Goal: Task Accomplishment & Management: Use online tool/utility

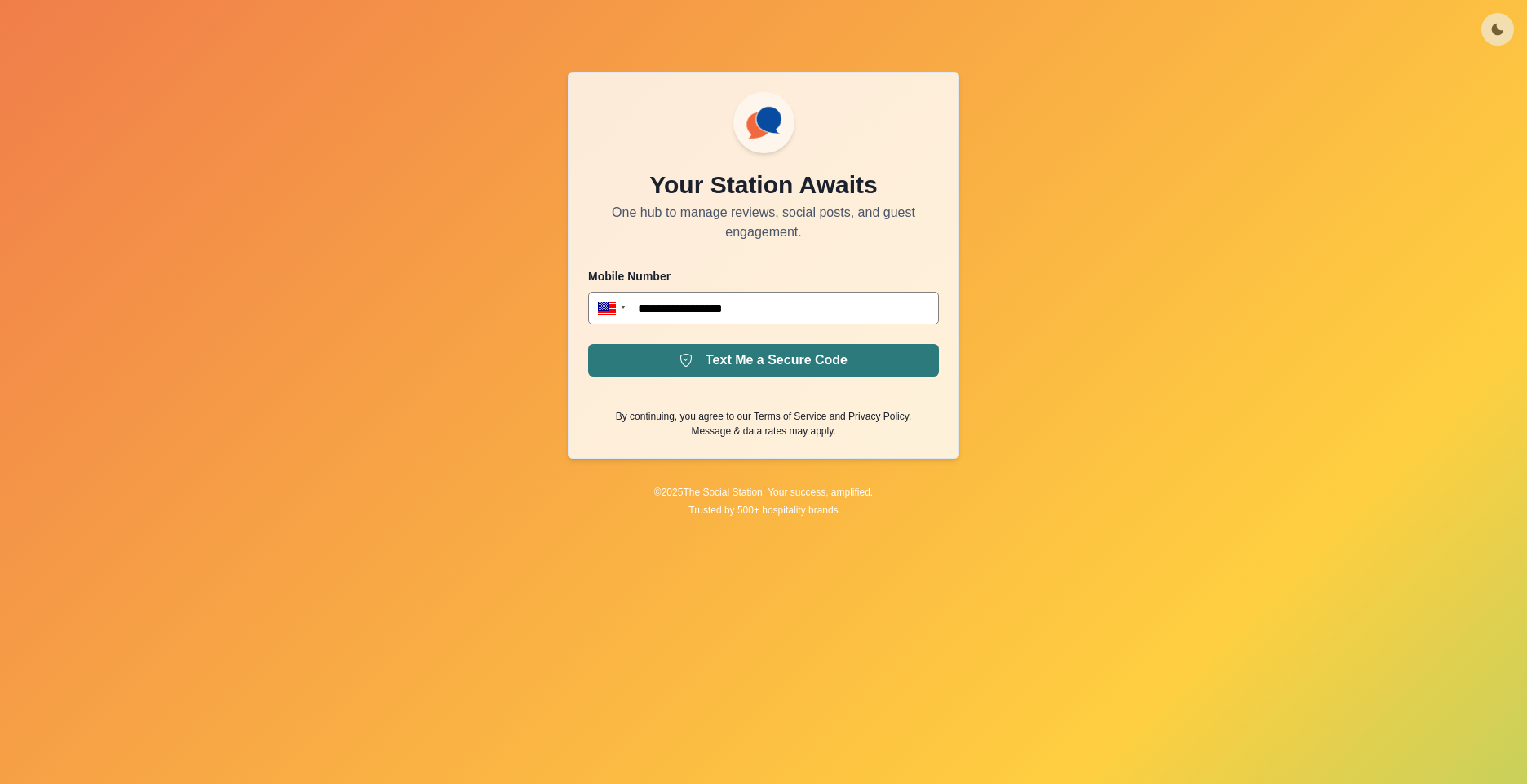
type input "**********"
click at [770, 358] on button "Text Me a Secure Code" at bounding box center [763, 361] width 350 height 33
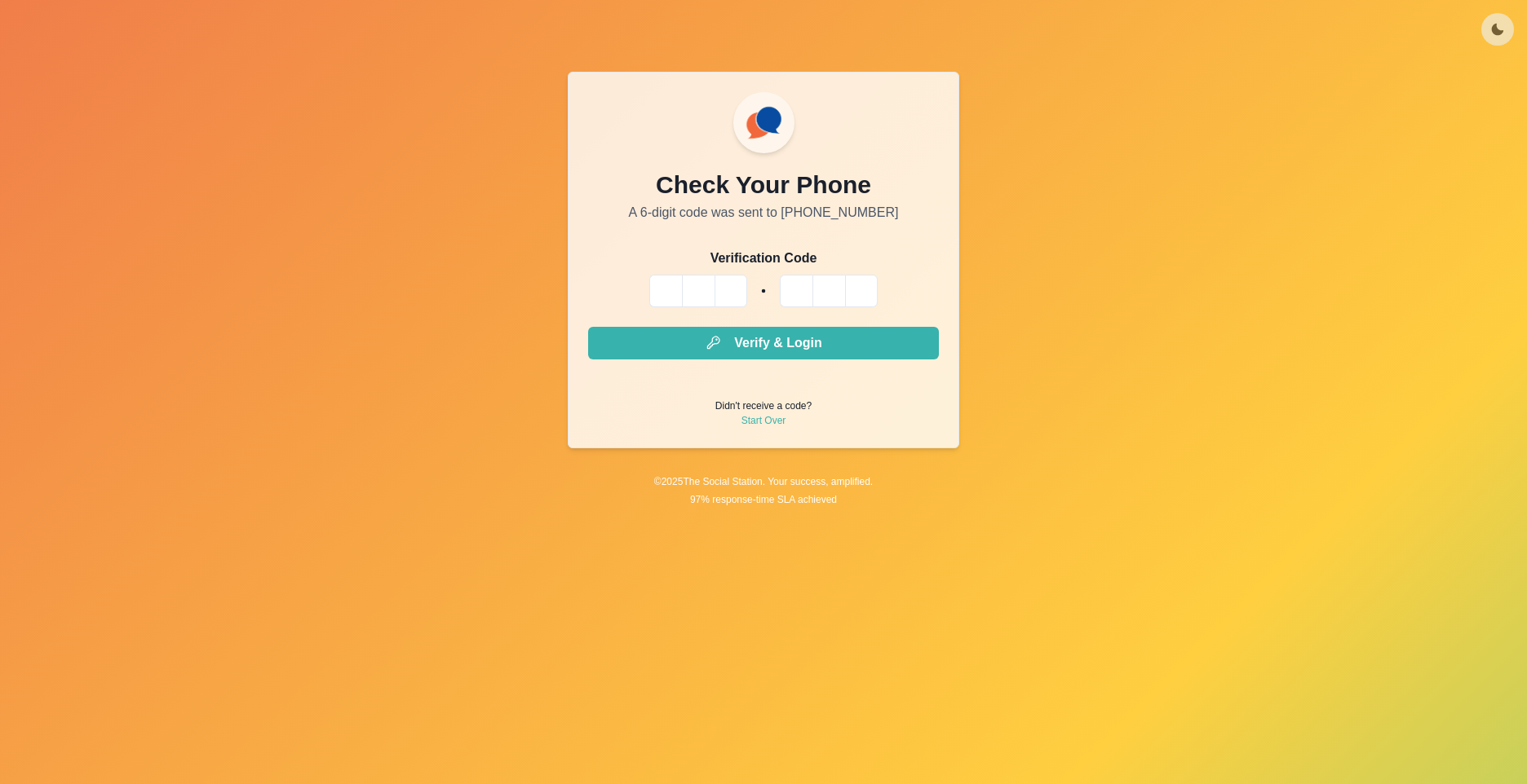
click at [660, 286] on input "Please enter your pin code" at bounding box center [665, 291] width 33 height 33
type input "*"
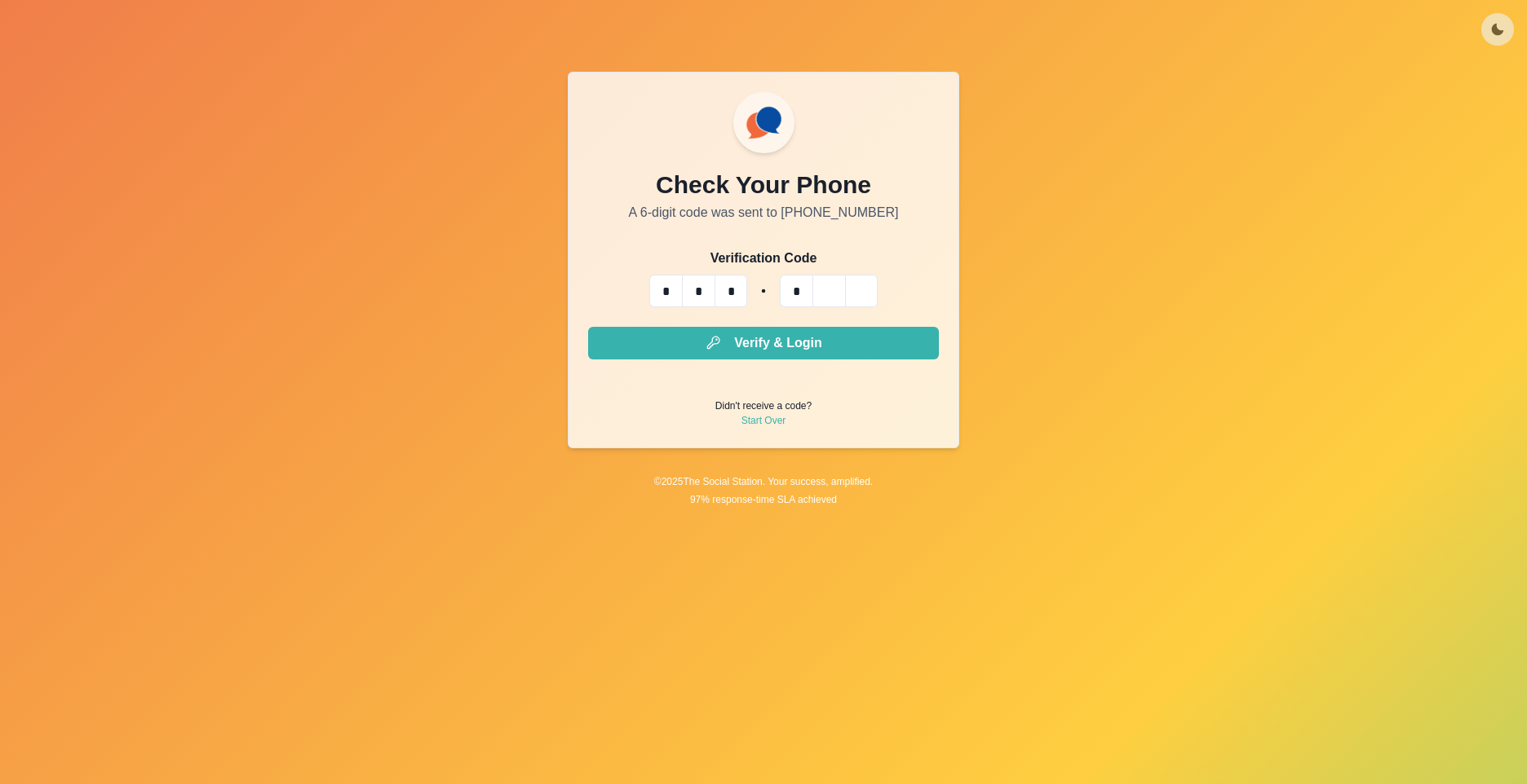
type input "*"
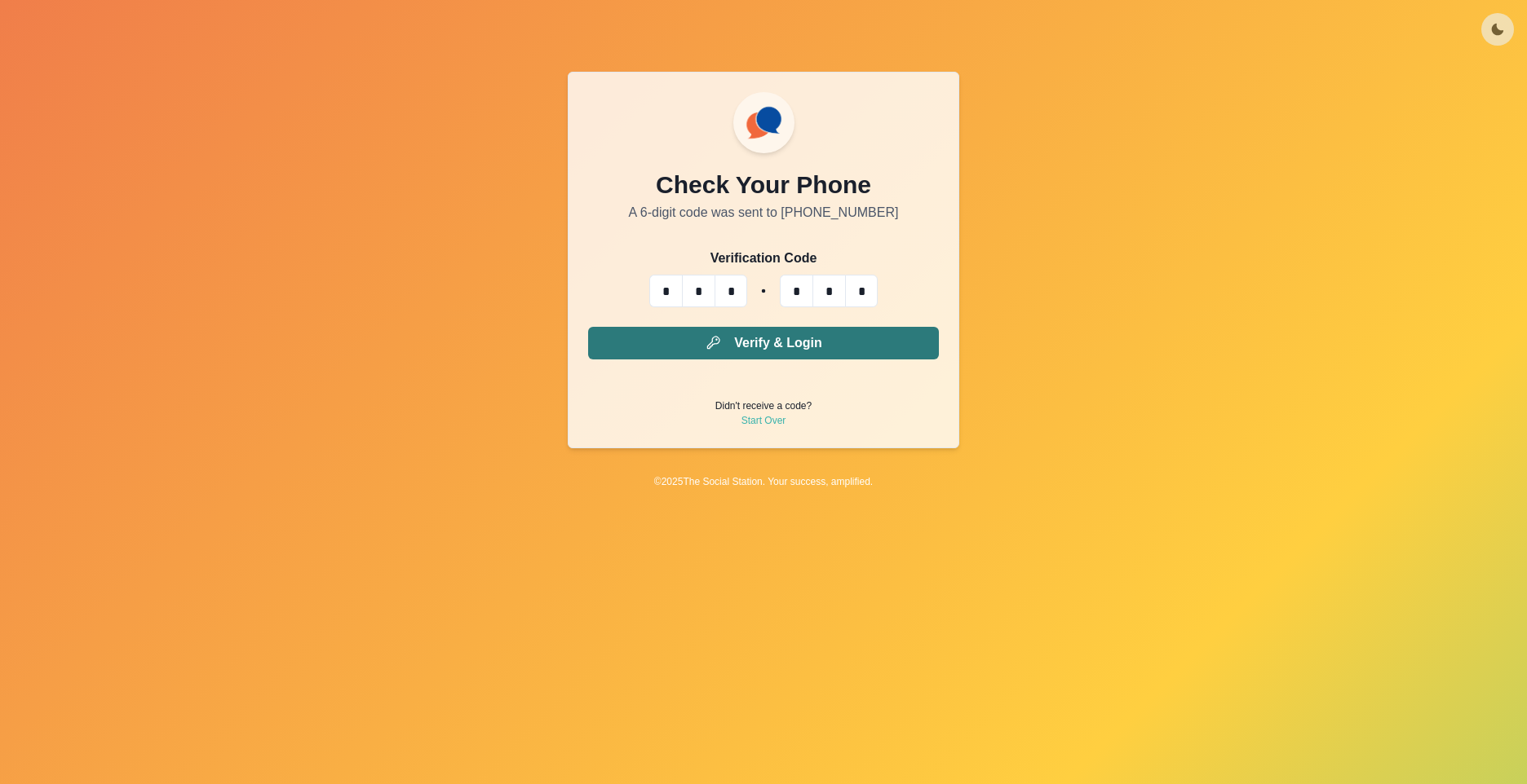
type input "*"
click at [723, 337] on button "Verify & Login" at bounding box center [763, 343] width 350 height 33
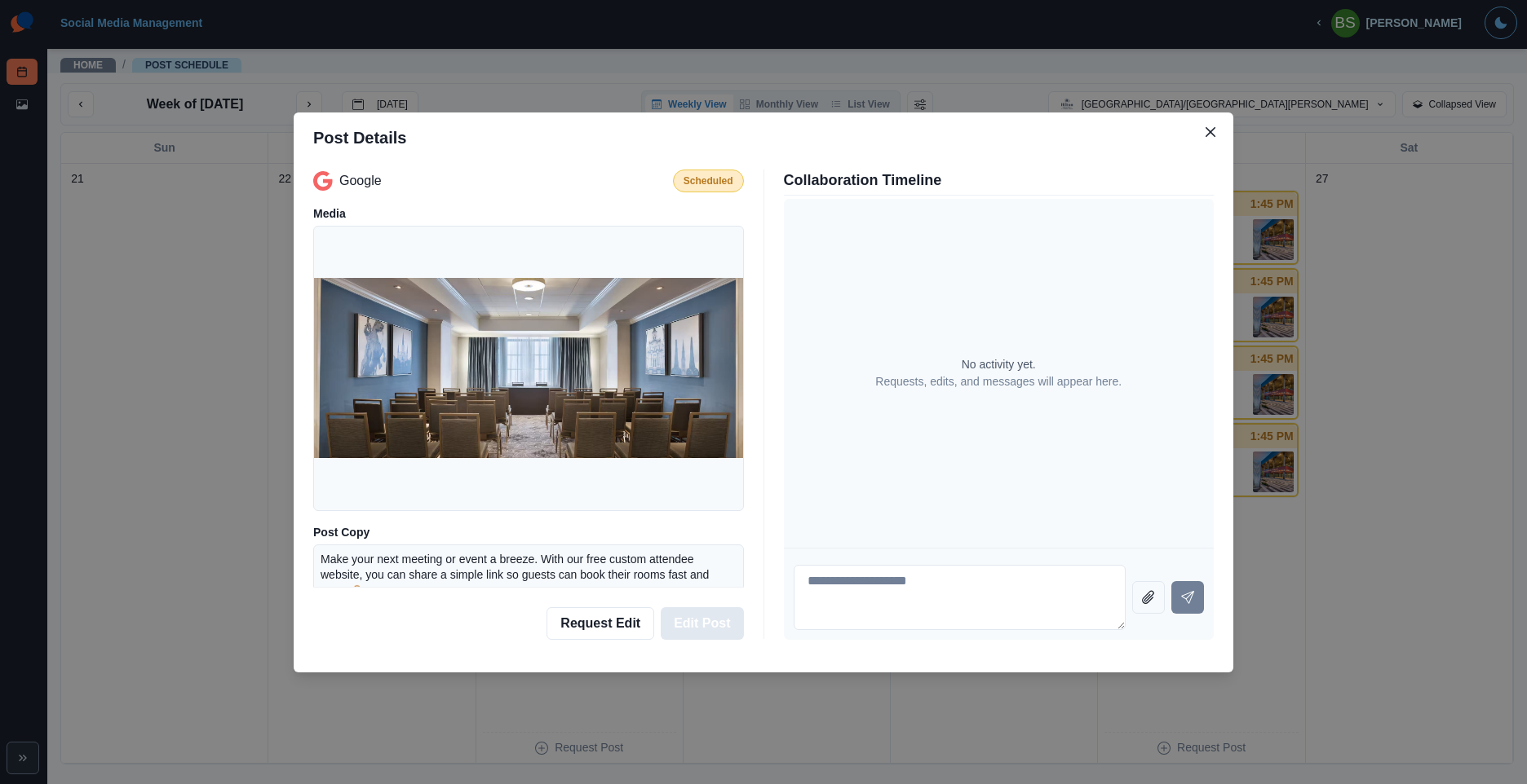
click at [703, 620] on button "Edit Post" at bounding box center [702, 624] width 83 height 33
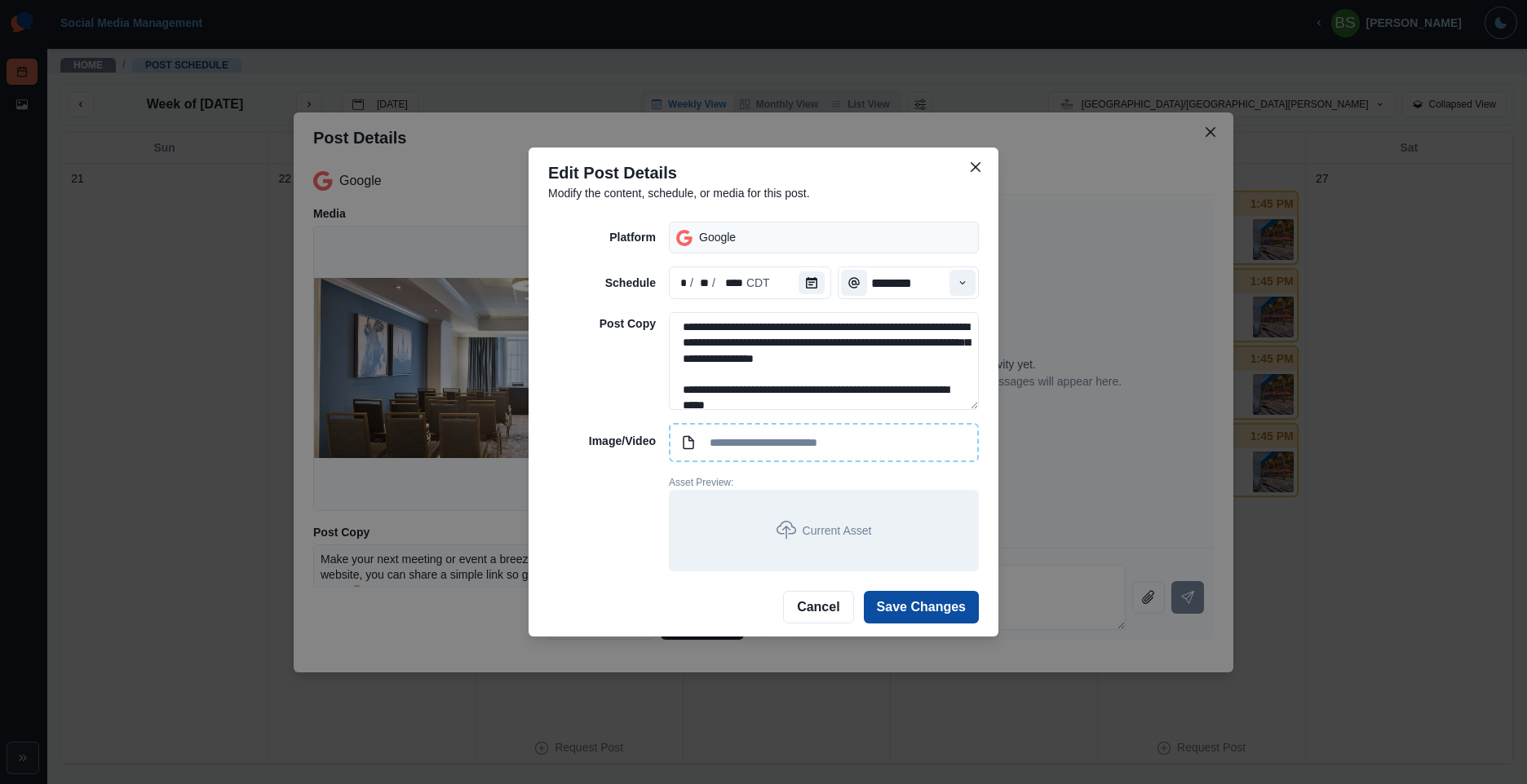
type input "********"
click at [920, 602] on button "Save Changes" at bounding box center [921, 608] width 115 height 33
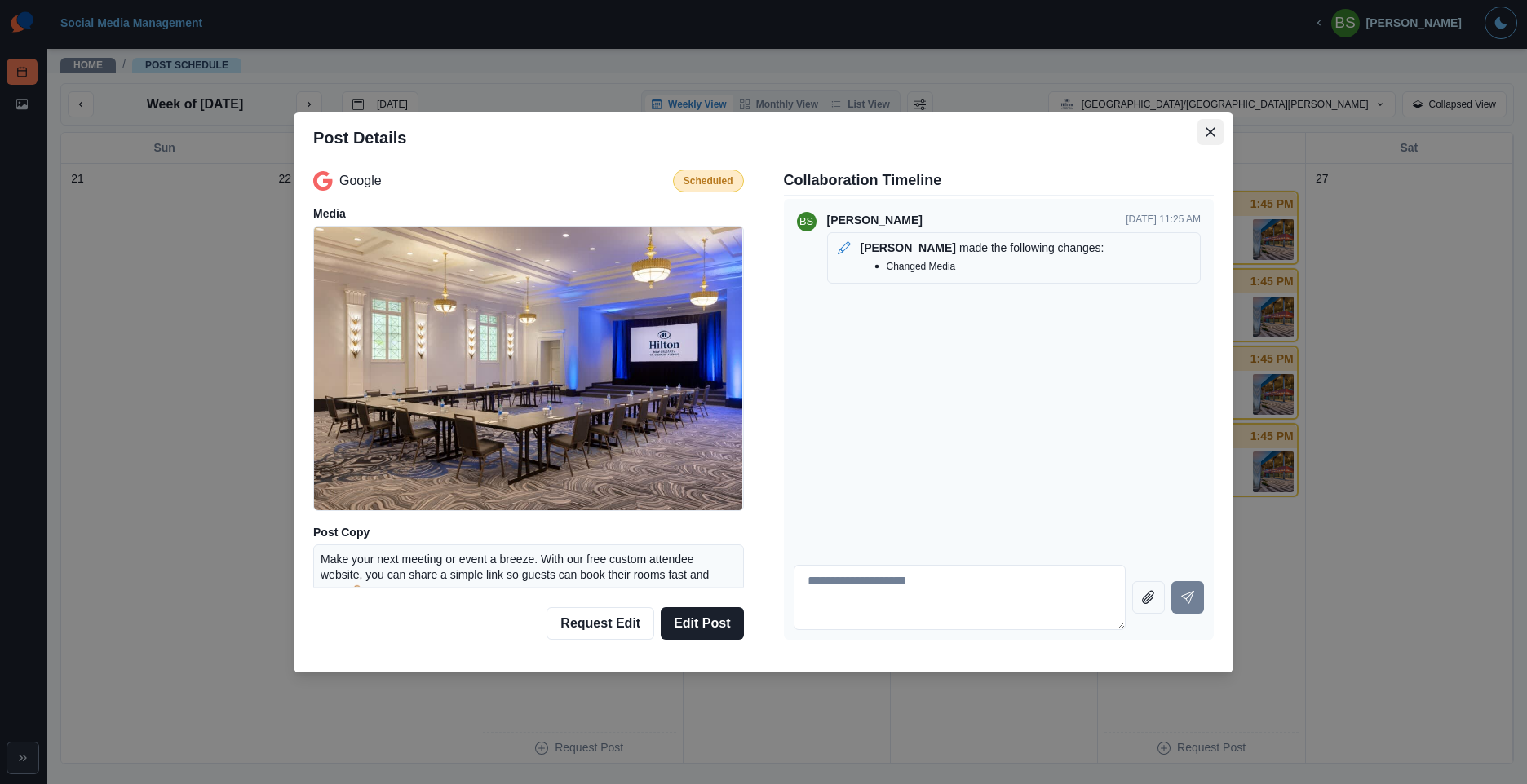
click at [1211, 135] on icon "Close" at bounding box center [1209, 132] width 9 height 9
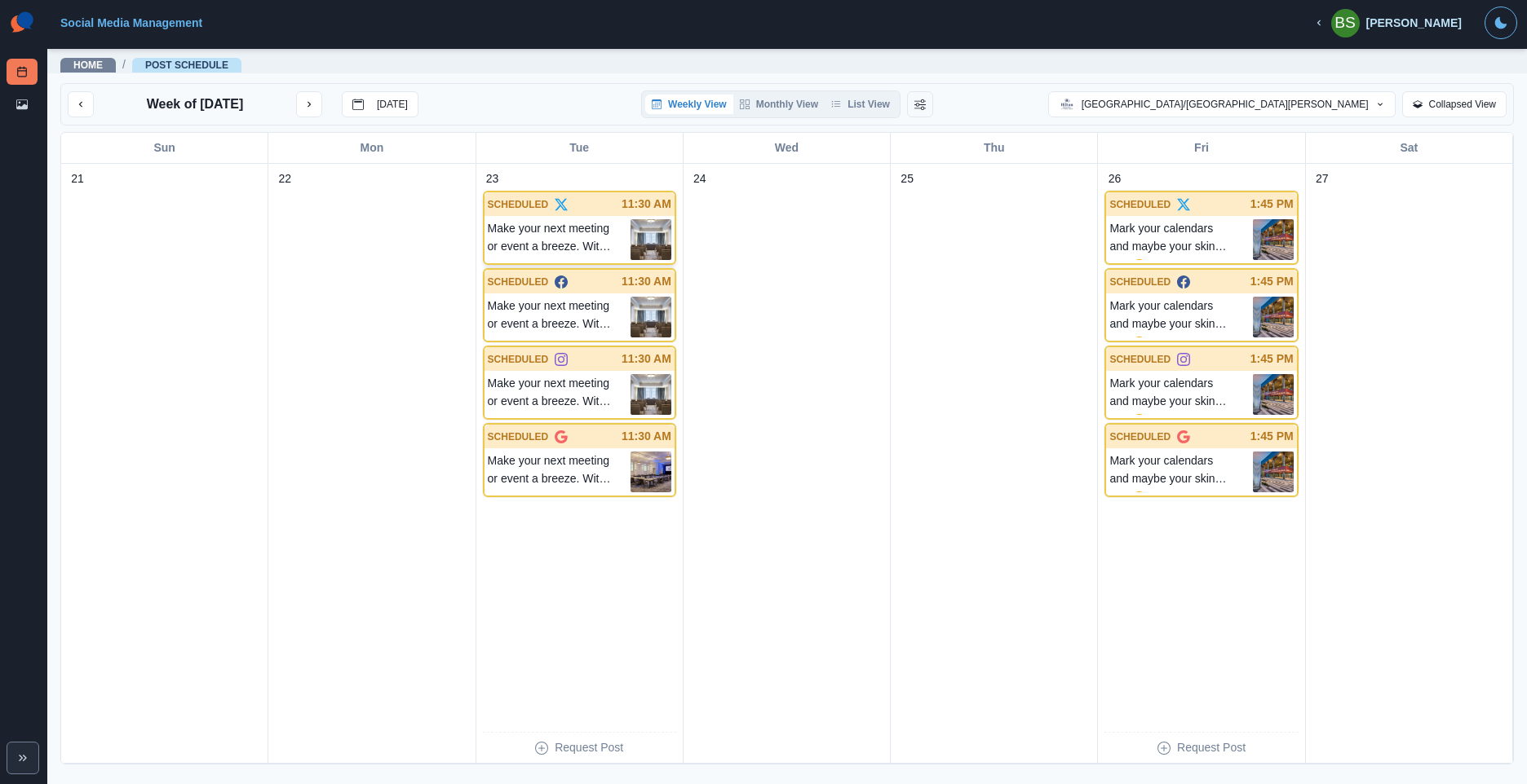
click at [592, 236] on p "Make your next meeting or event a breeze. With our free custom attendee website…" at bounding box center [559, 239] width 143 height 40
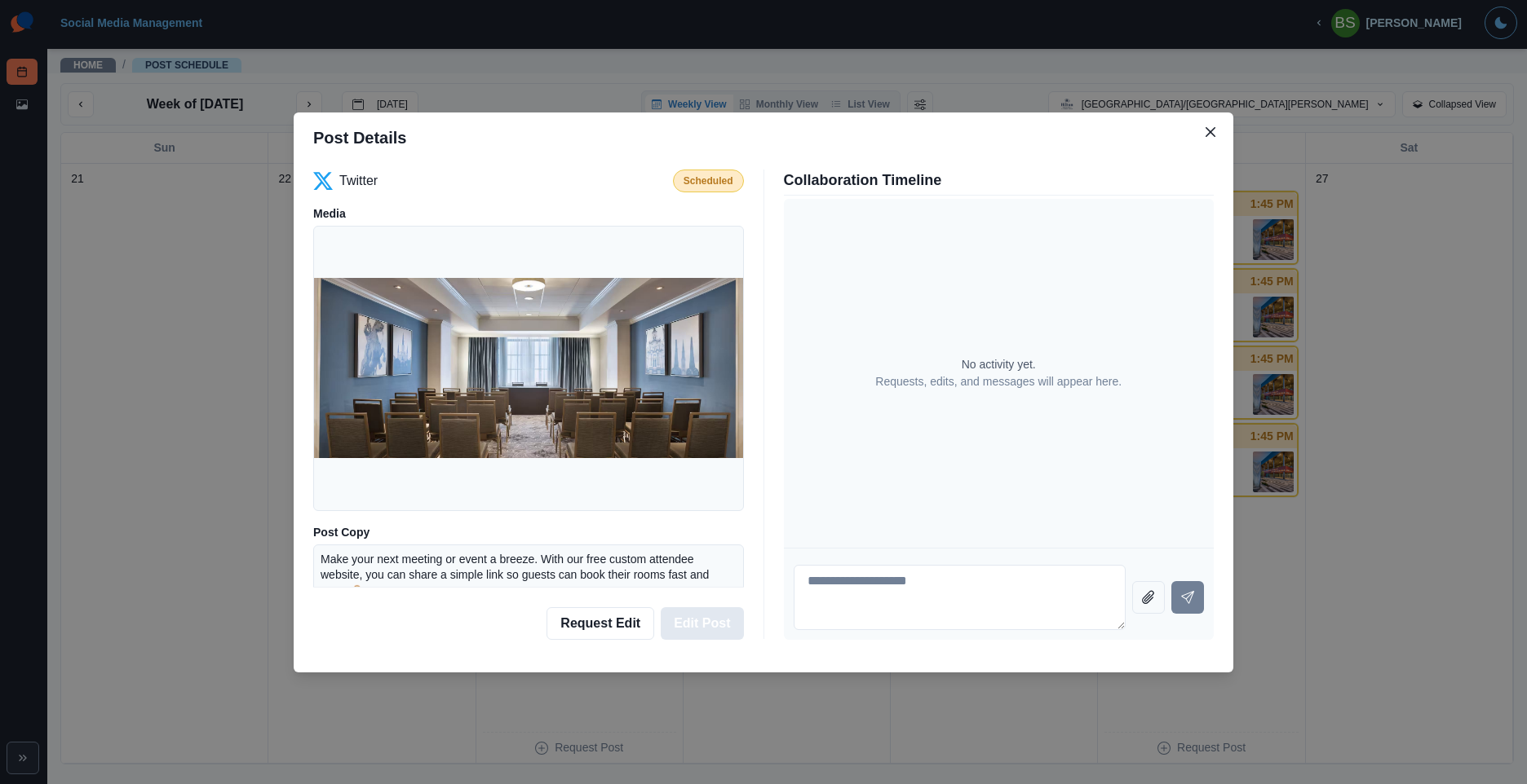
click at [702, 618] on button "Edit Post" at bounding box center [702, 624] width 83 height 33
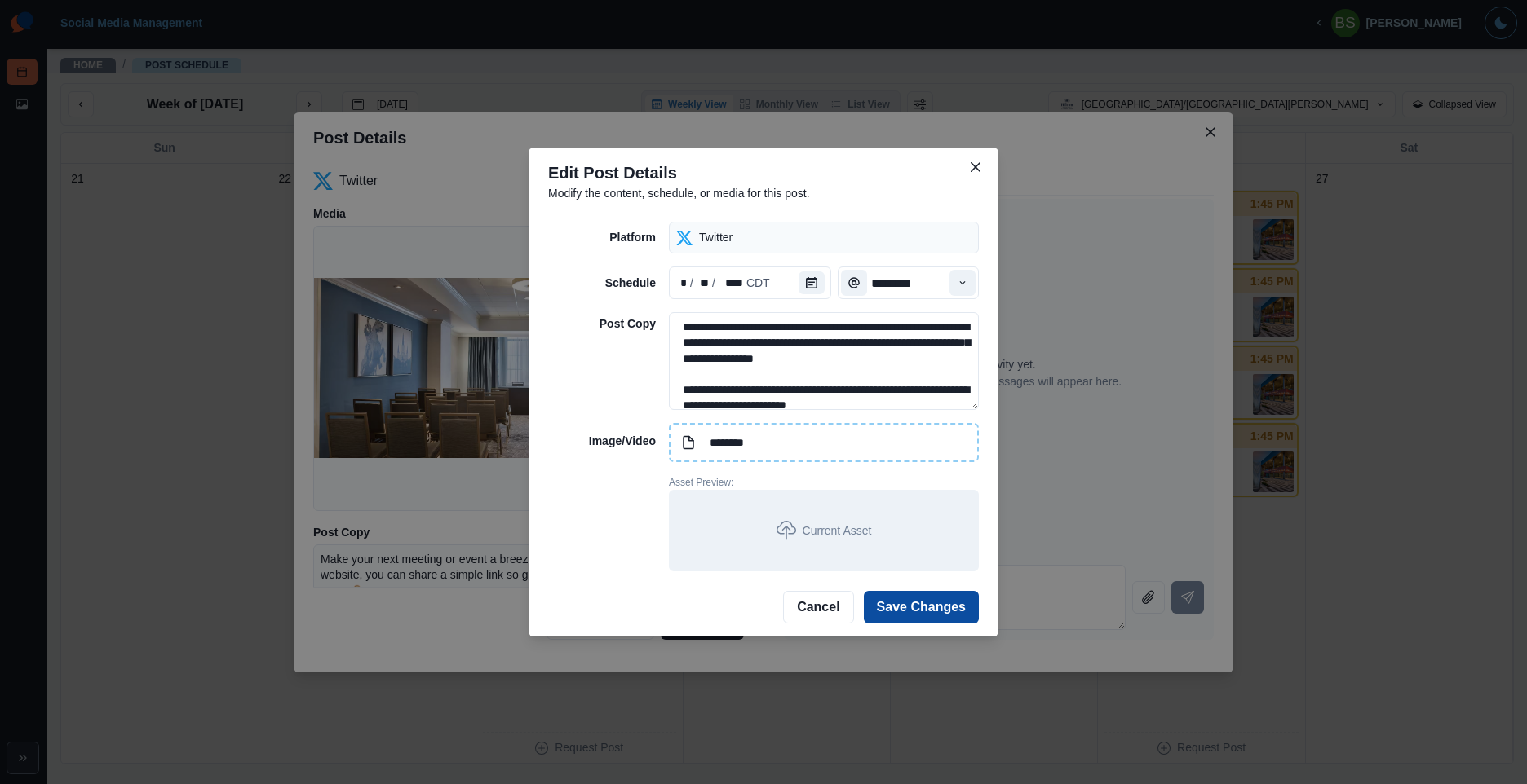
type input "********"
click at [939, 609] on button "Save Changes" at bounding box center [921, 608] width 115 height 33
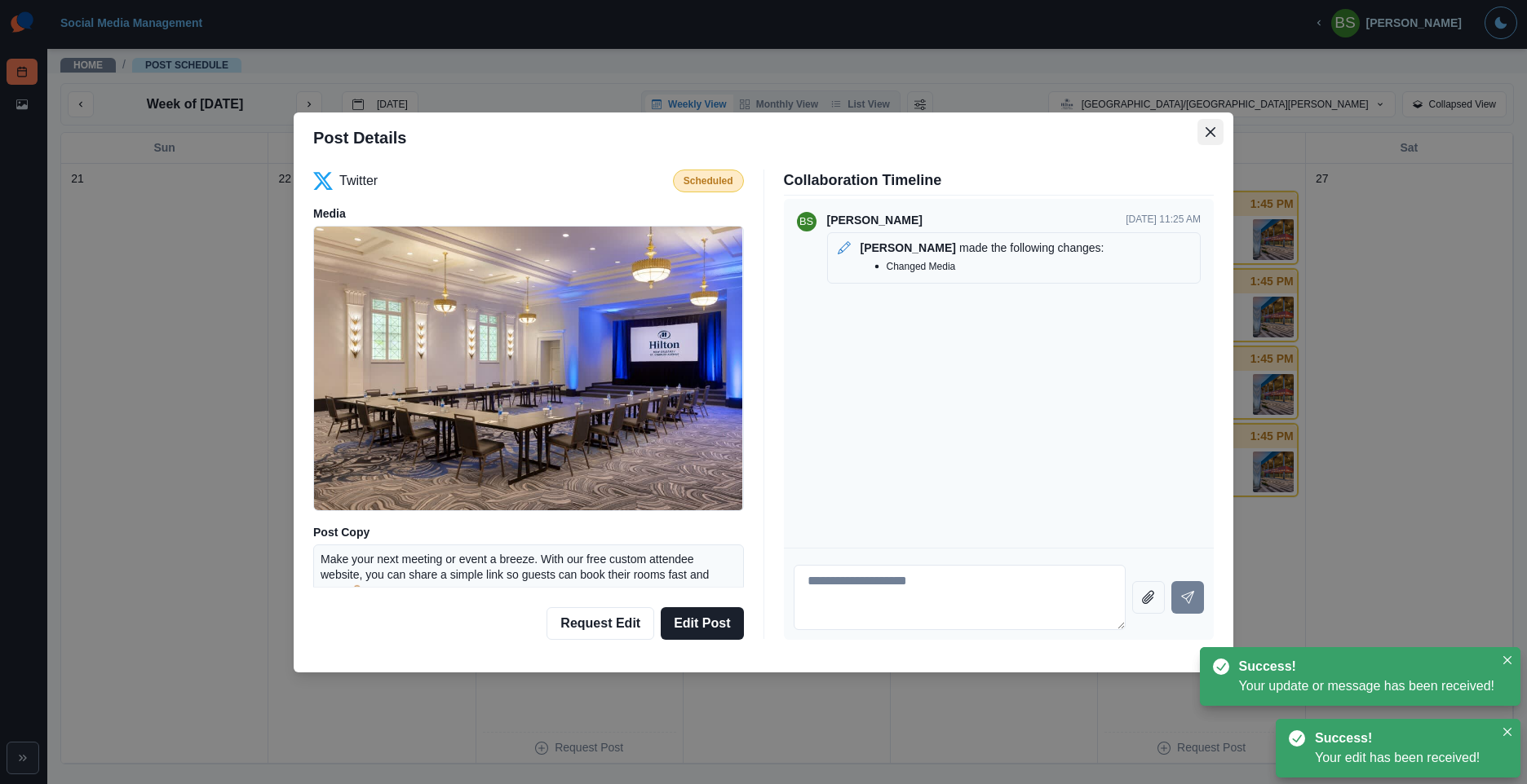
click at [1215, 133] on icon "Close" at bounding box center [1209, 132] width 9 height 9
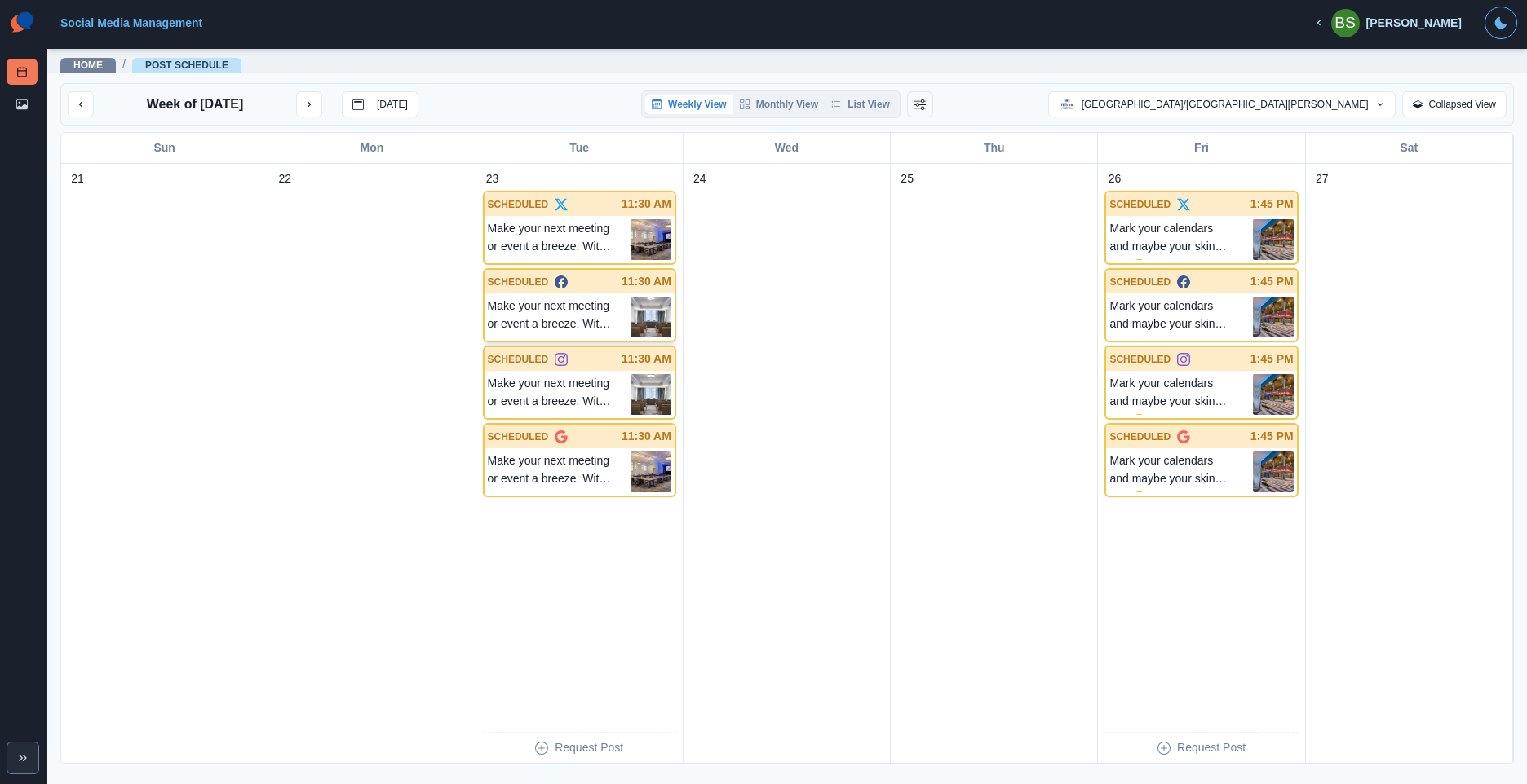
click at [599, 313] on p "Make your next meeting or event a breeze. With our free custom attendee website…" at bounding box center [559, 317] width 143 height 40
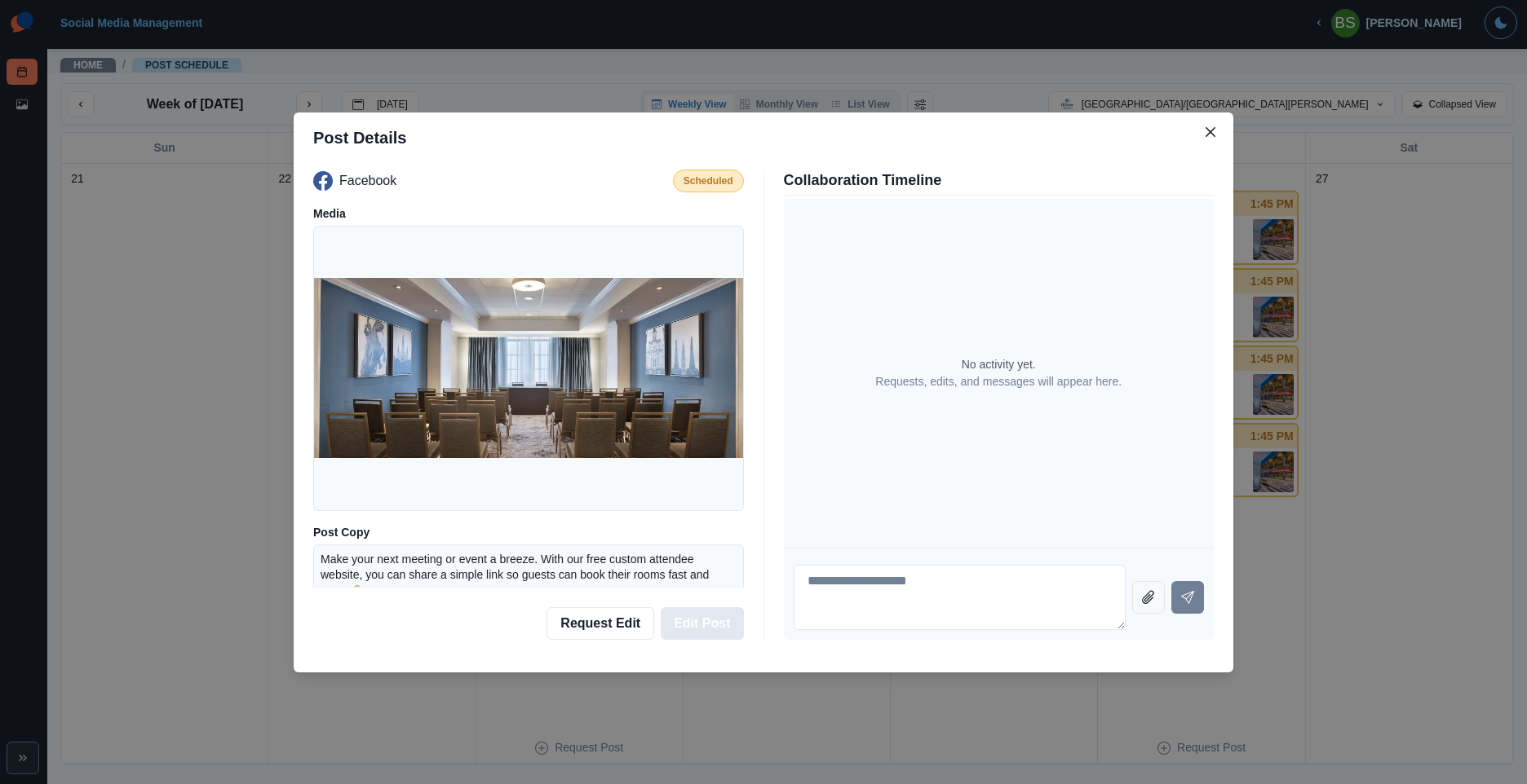
click at [703, 622] on button "Edit Post" at bounding box center [702, 624] width 83 height 33
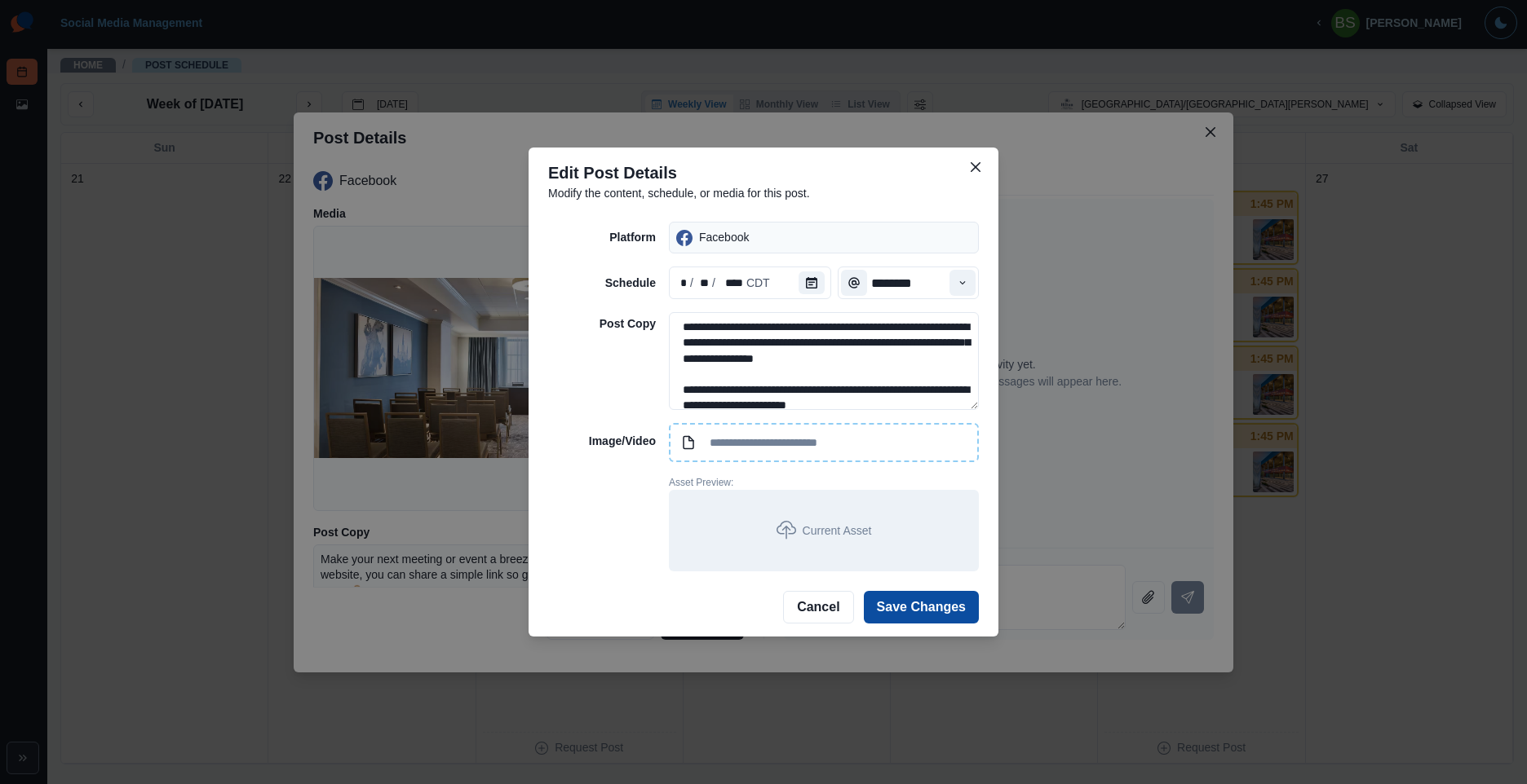
type input "********"
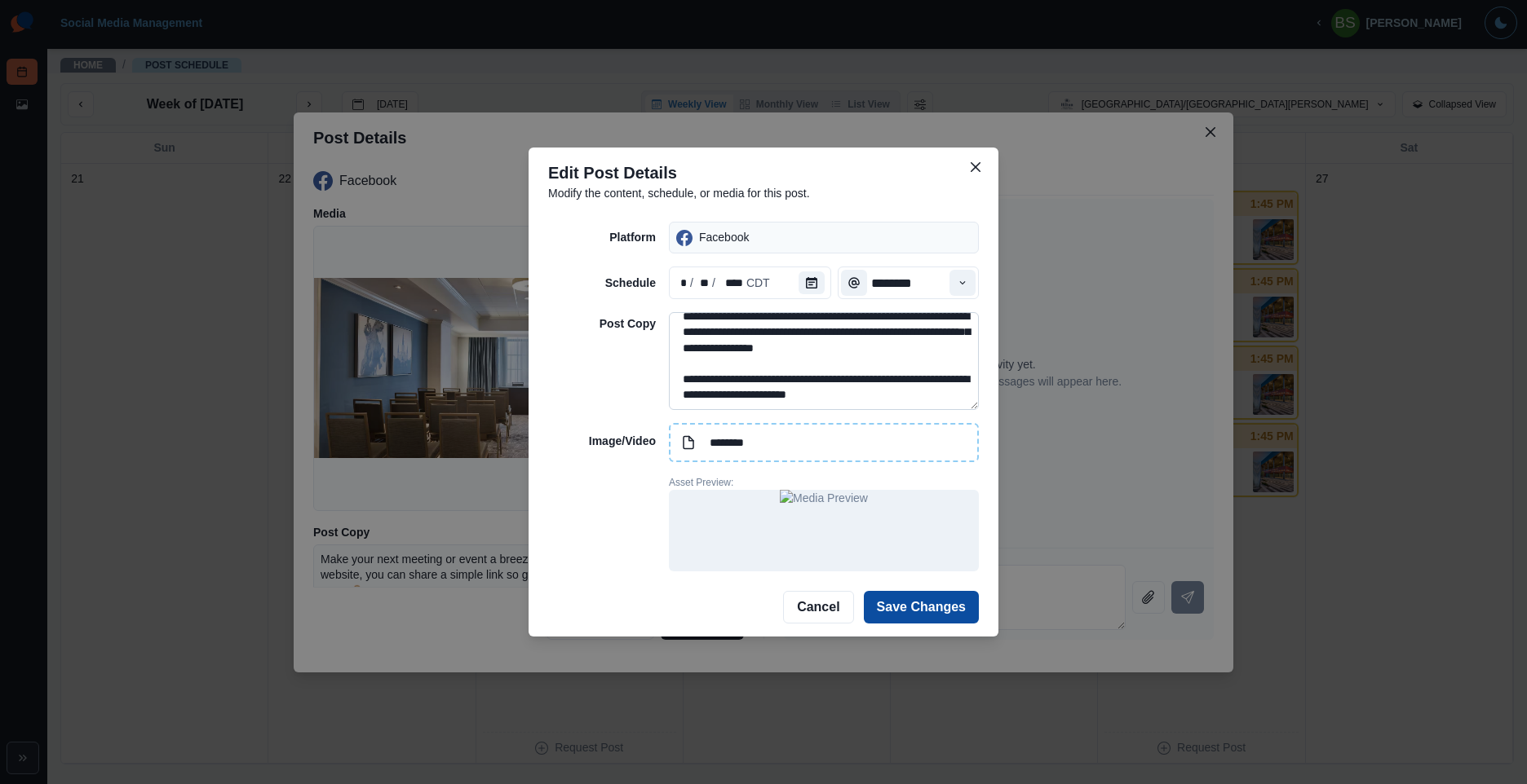
scroll to position [11, 0]
click at [942, 608] on button "Save Changes" at bounding box center [921, 608] width 115 height 33
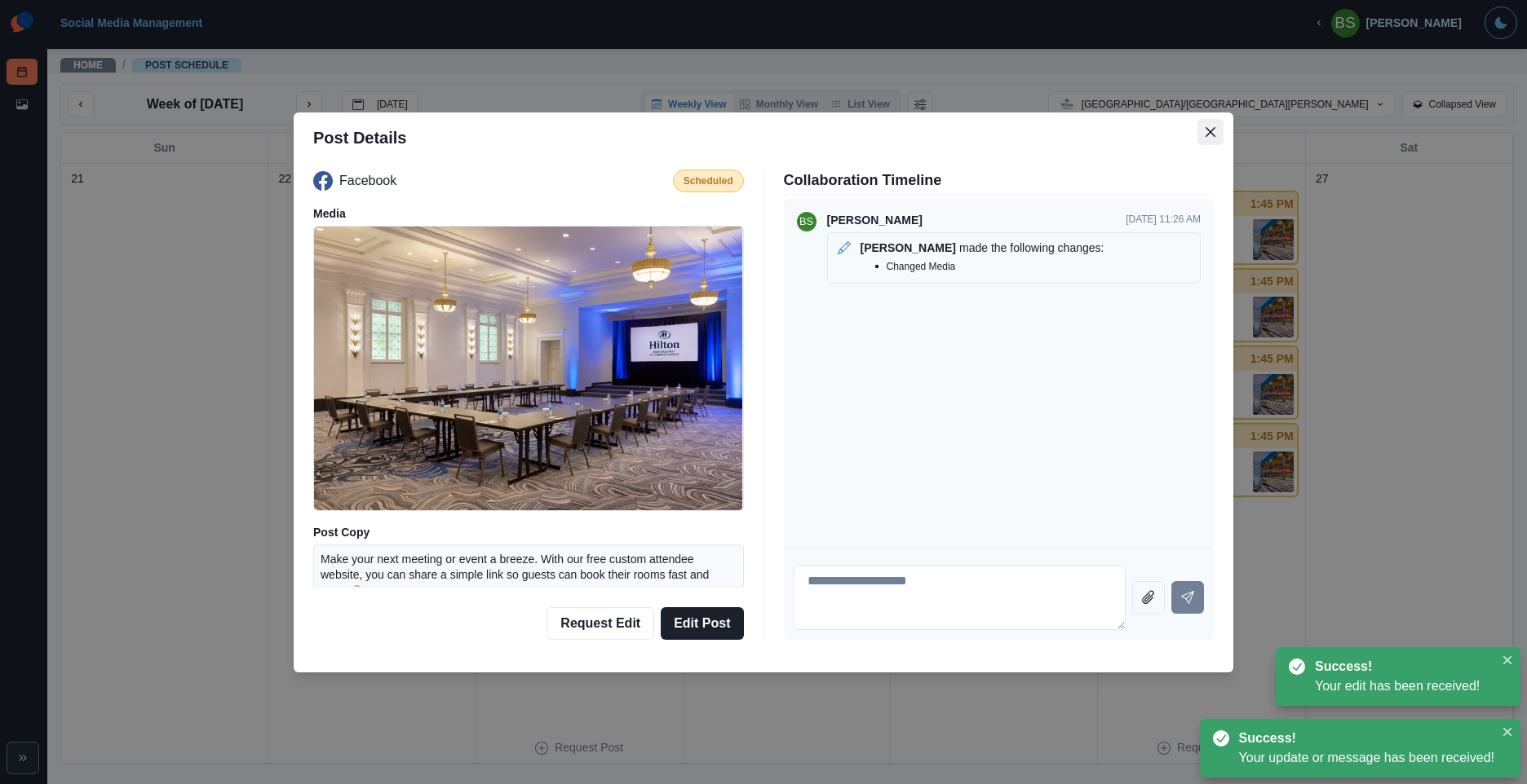
click at [1206, 132] on icon "Close" at bounding box center [1209, 132] width 9 height 9
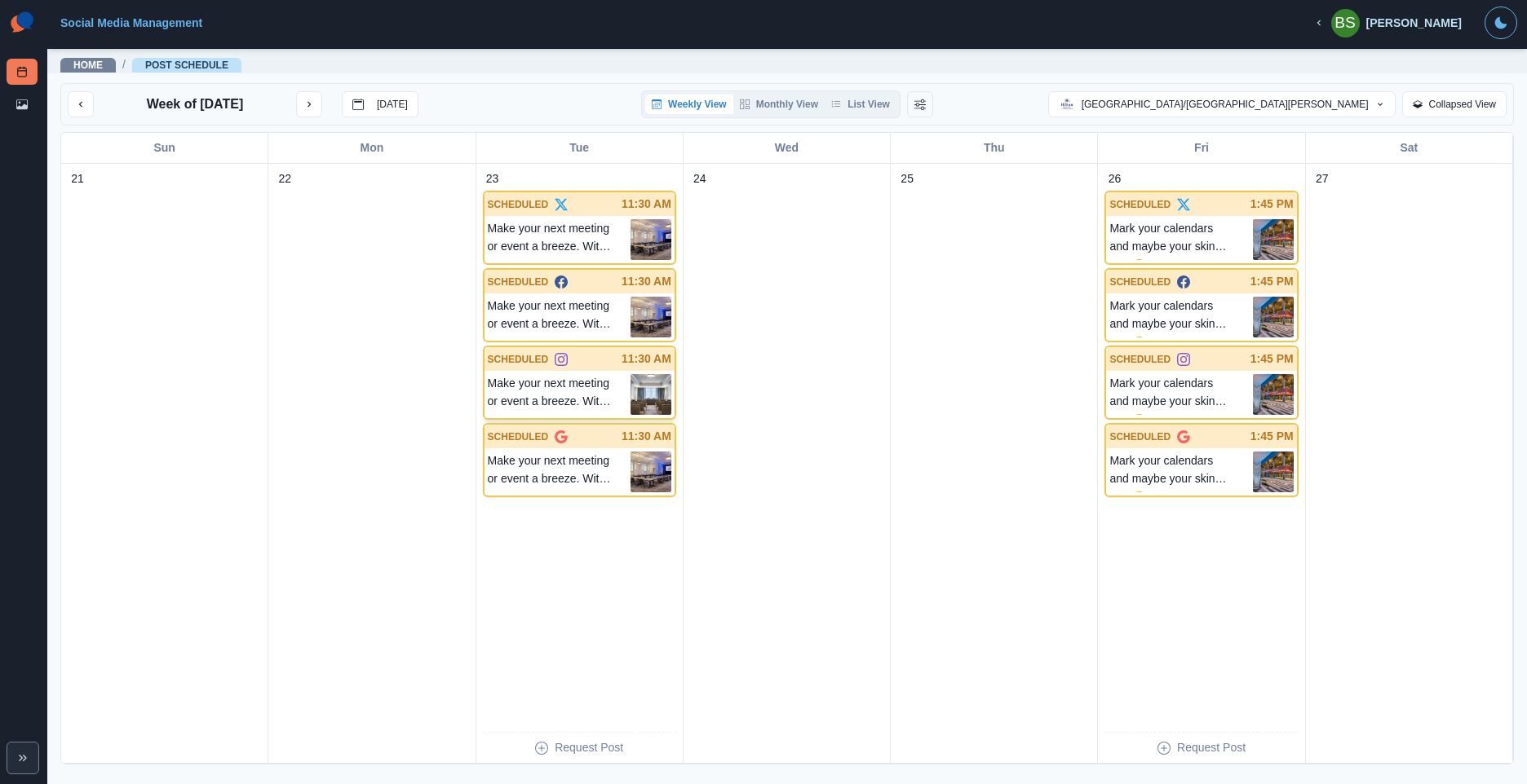
click at [563, 409] on p "Make your next meeting or event a breeze. With our free custom attendee website…" at bounding box center [559, 394] width 143 height 40
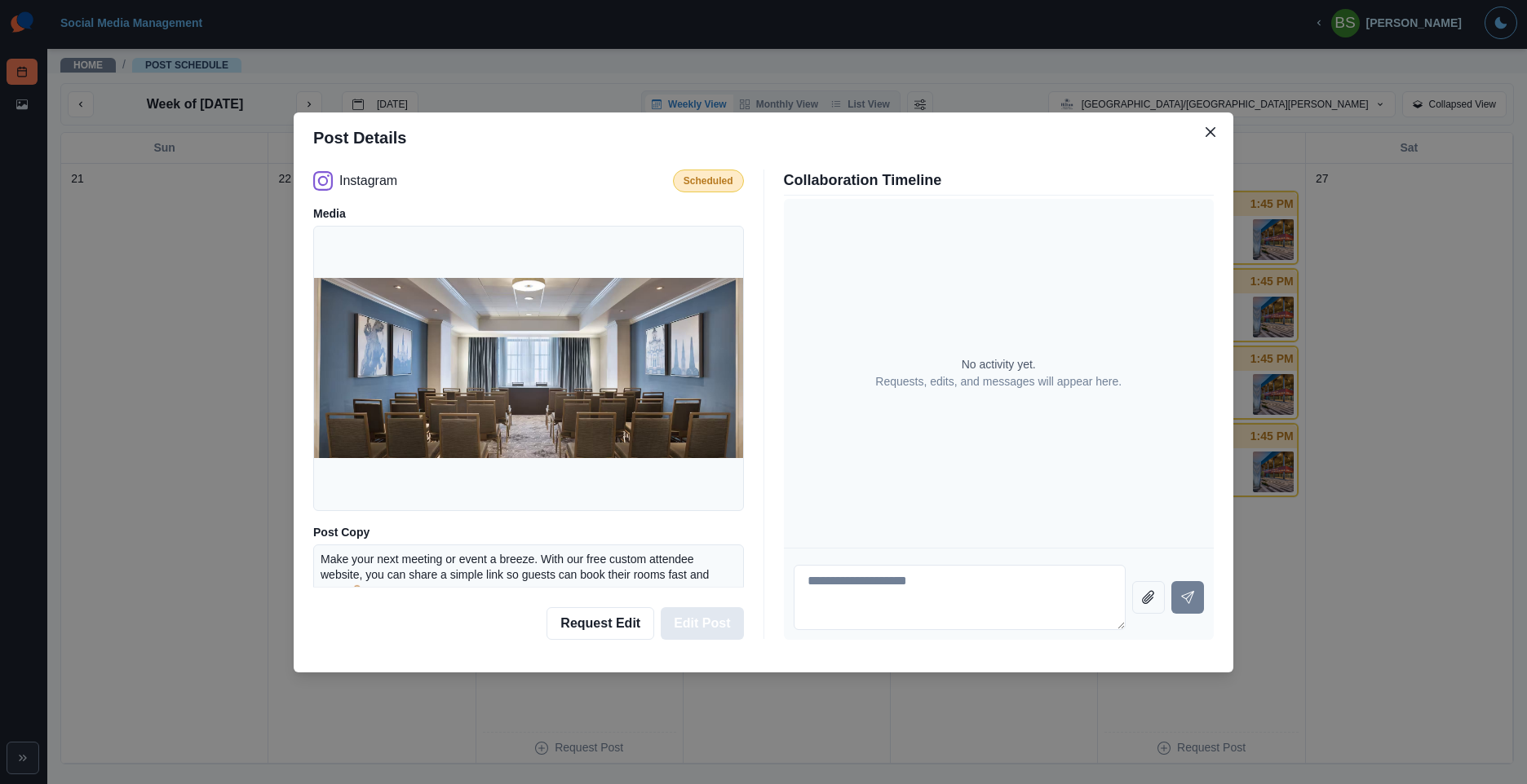
click at [710, 620] on button "Edit Post" at bounding box center [702, 624] width 83 height 33
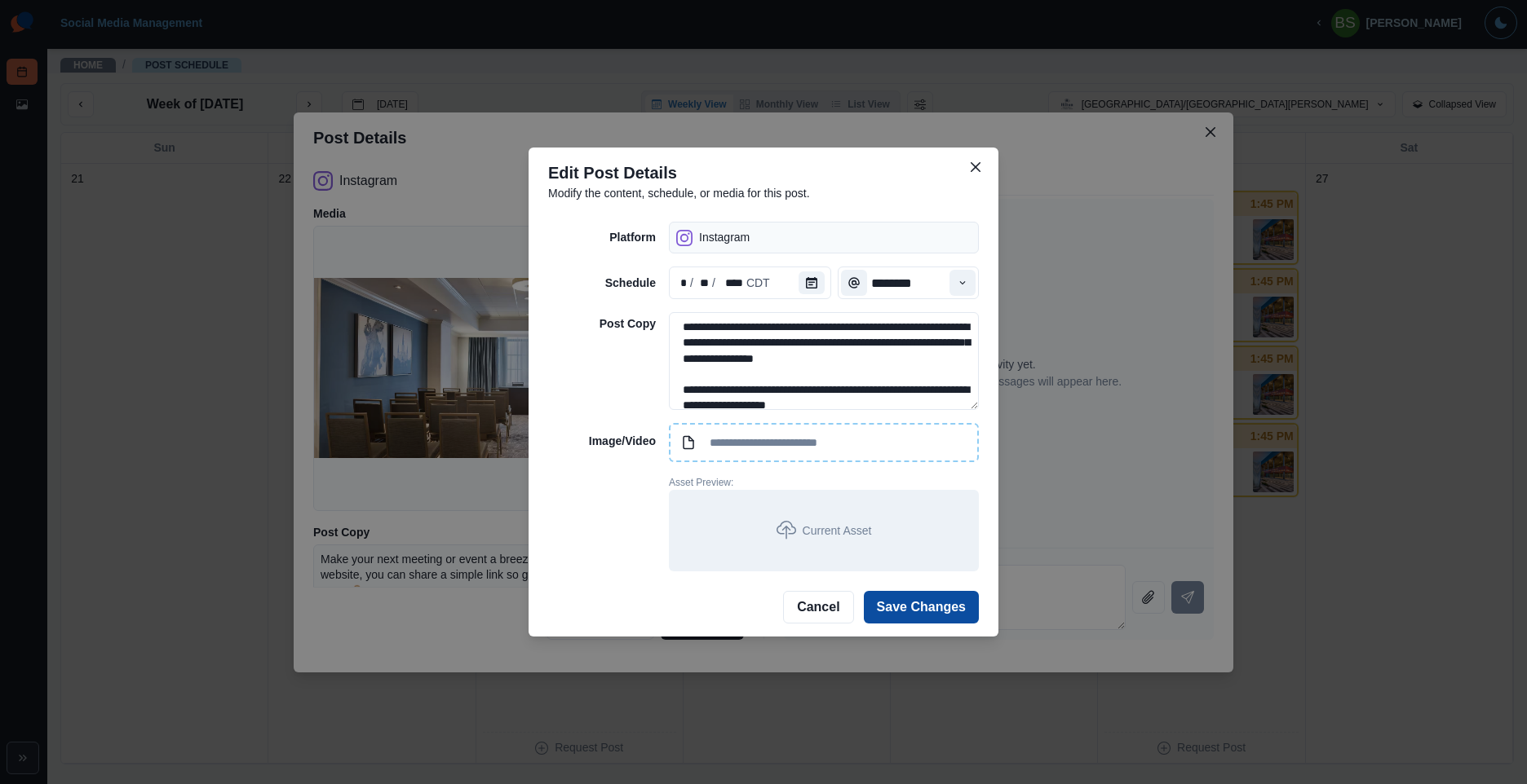
type input "********"
click at [932, 611] on button "Save Changes" at bounding box center [921, 608] width 115 height 33
